Goal: Find specific fact: Find specific fact

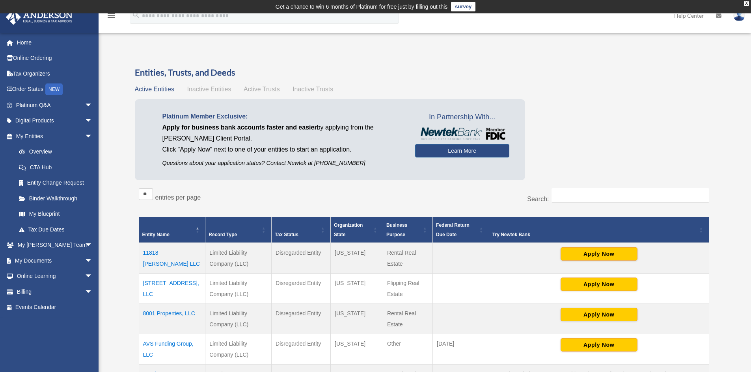
click at [171, 254] on td "11818 [PERSON_NAME] LLC" at bounding box center [172, 258] width 67 height 31
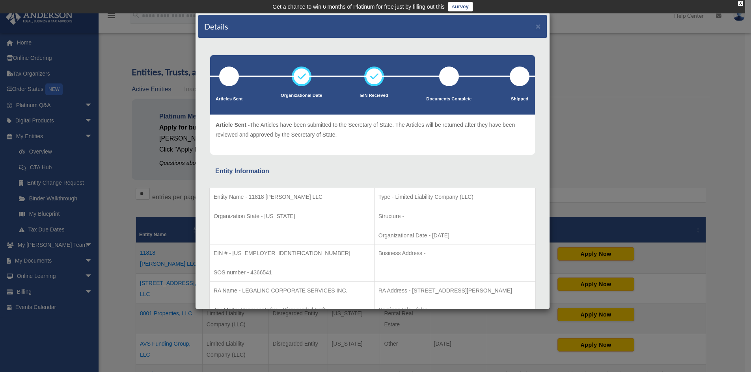
click at [250, 252] on p "EIN # - [US_EMPLOYER_IDENTIFICATION_NUMBER]" at bounding box center [292, 254] width 156 height 10
click at [265, 253] on p "EIN # - [US_EMPLOYER_IDENTIFICATION_NUMBER]" at bounding box center [292, 254] width 156 height 10
click at [257, 253] on p "EIN # - [US_EMPLOYER_IDENTIFICATION_NUMBER]" at bounding box center [292, 254] width 156 height 10
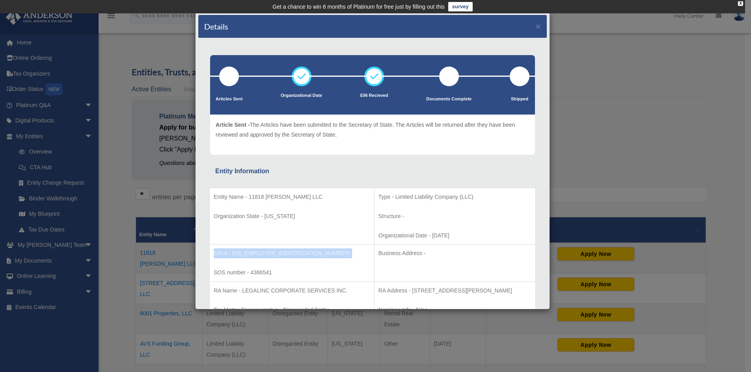
click at [255, 253] on p "EIN # - [US_EMPLOYER_IDENTIFICATION_NUMBER]" at bounding box center [292, 254] width 156 height 10
drag, startPoint x: 247, startPoint y: 252, endPoint x: 233, endPoint y: 255, distance: 14.2
click at [233, 255] on p "EIN # - [US_EMPLOYER_IDENTIFICATION_NUMBER]" at bounding box center [292, 254] width 156 height 10
copy p "[US_EMPLOYER_IDENTIFICATION_NUMBER]"
